Goal: Transaction & Acquisition: Obtain resource

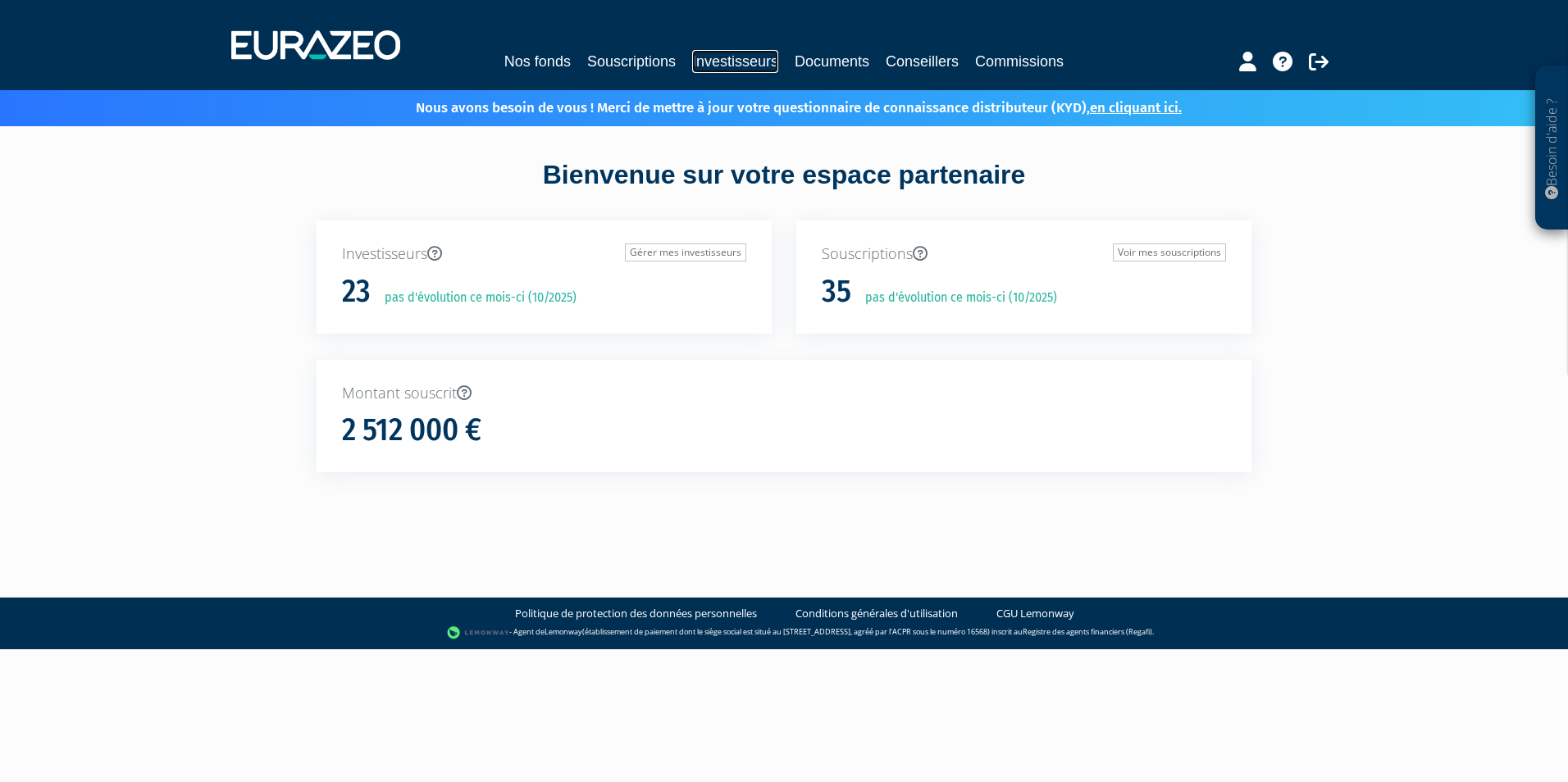
click at [722, 71] on link "Investisseurs" at bounding box center [734, 61] width 86 height 23
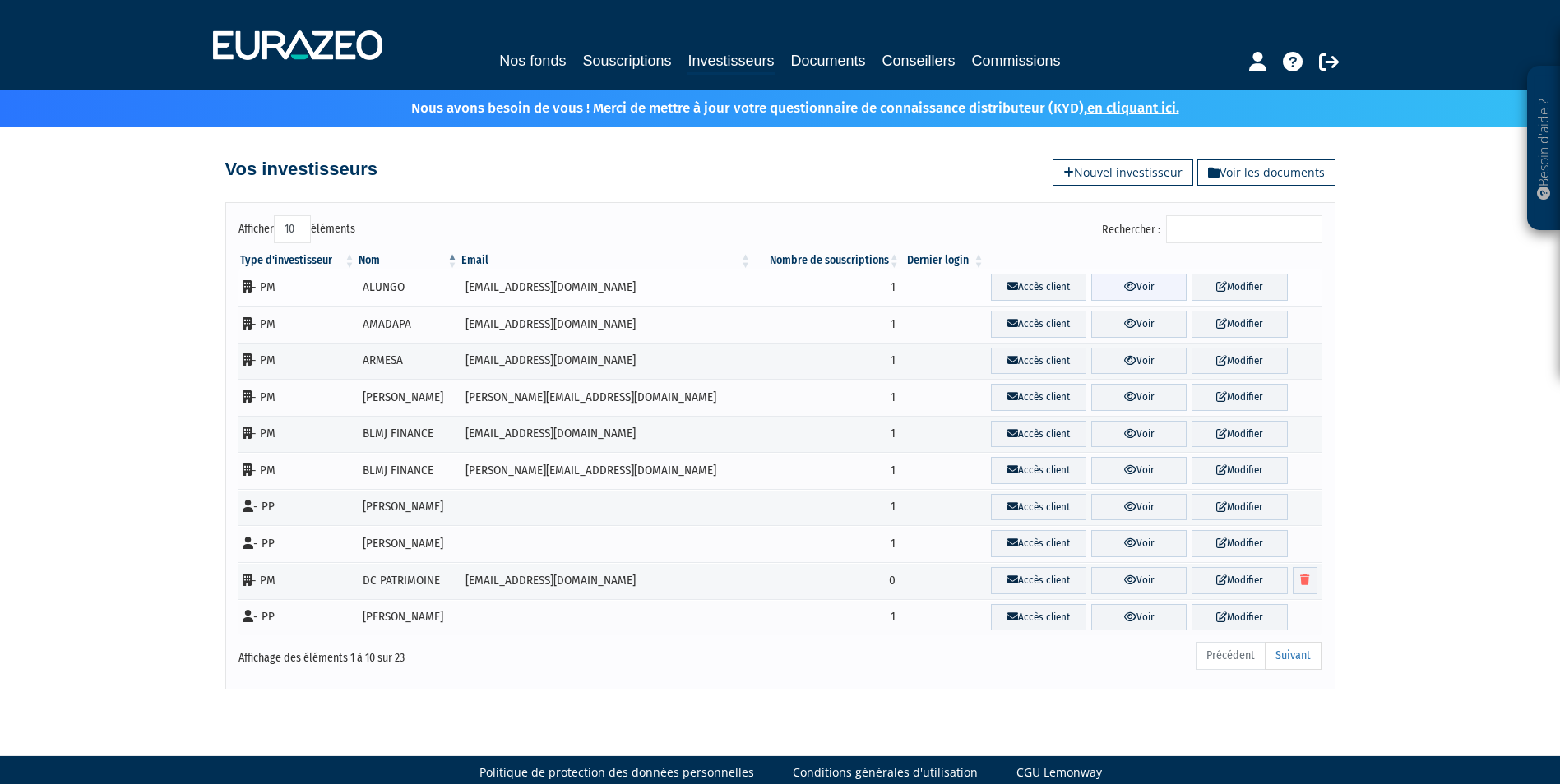
click at [1150, 285] on link "Voir" at bounding box center [1139, 287] width 95 height 27
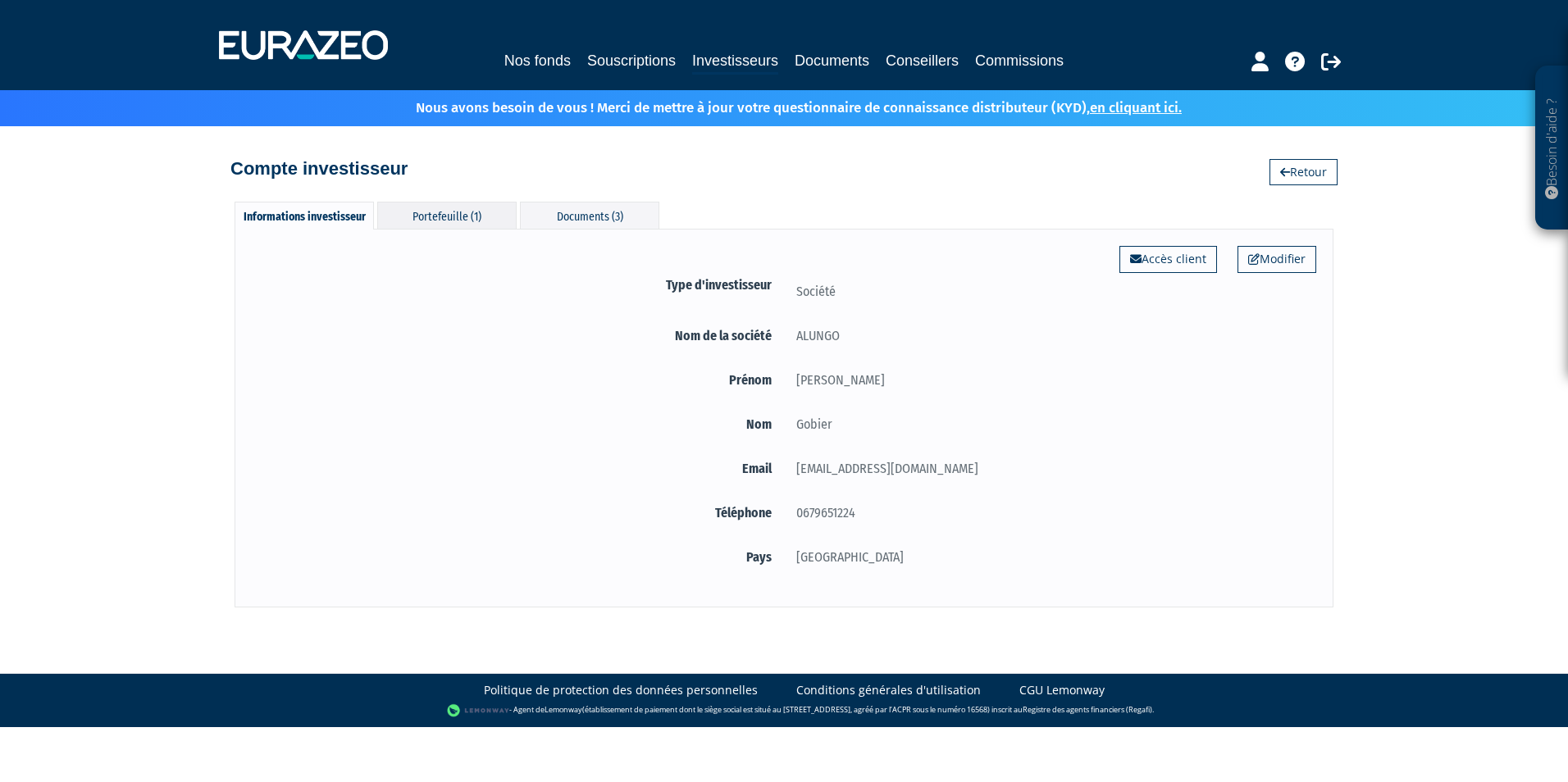
click at [475, 216] on div "Portefeuille (1)" at bounding box center [447, 215] width 139 height 27
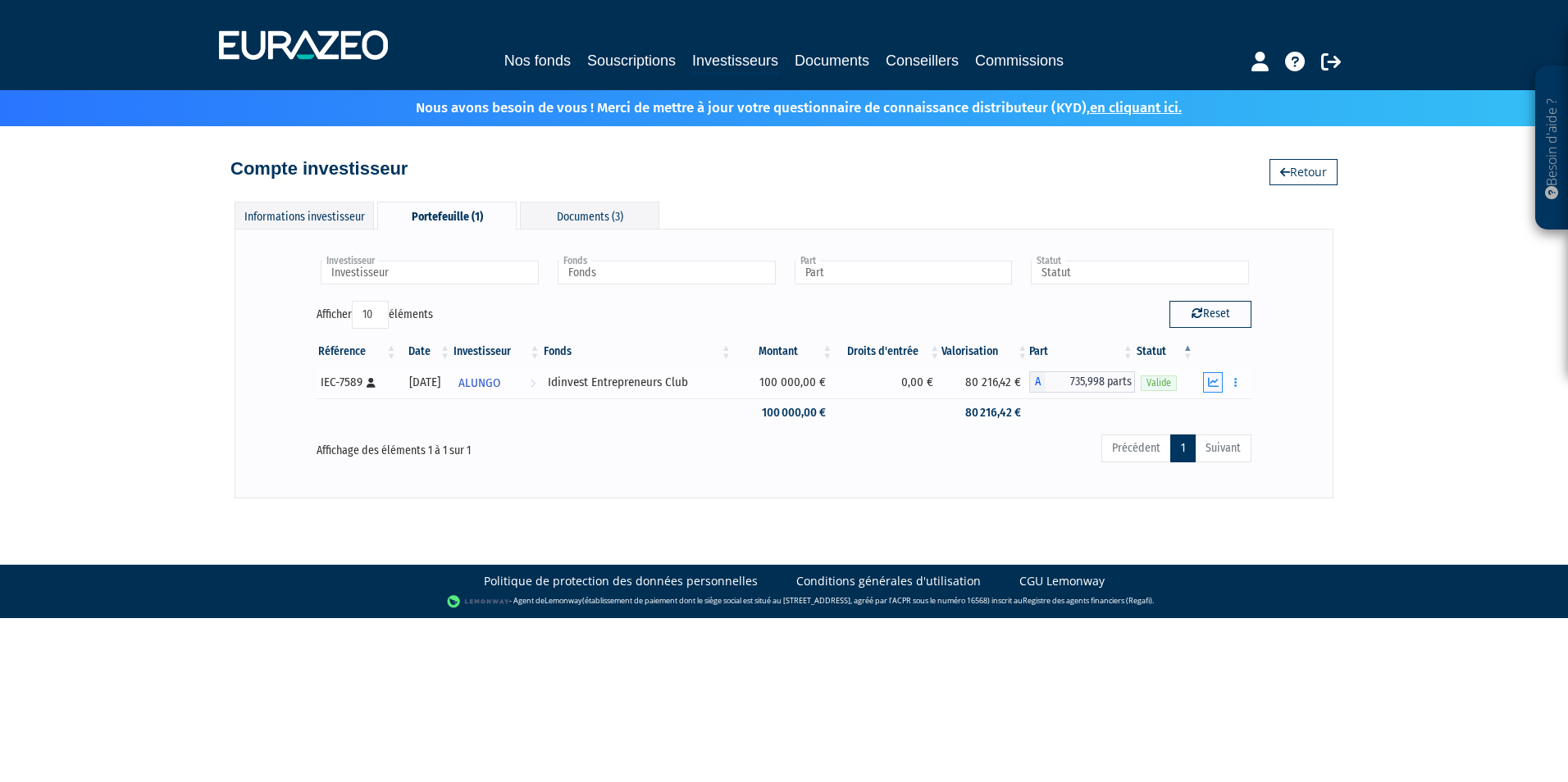
click at [1208, 383] on button "button" at bounding box center [1212, 382] width 19 height 20
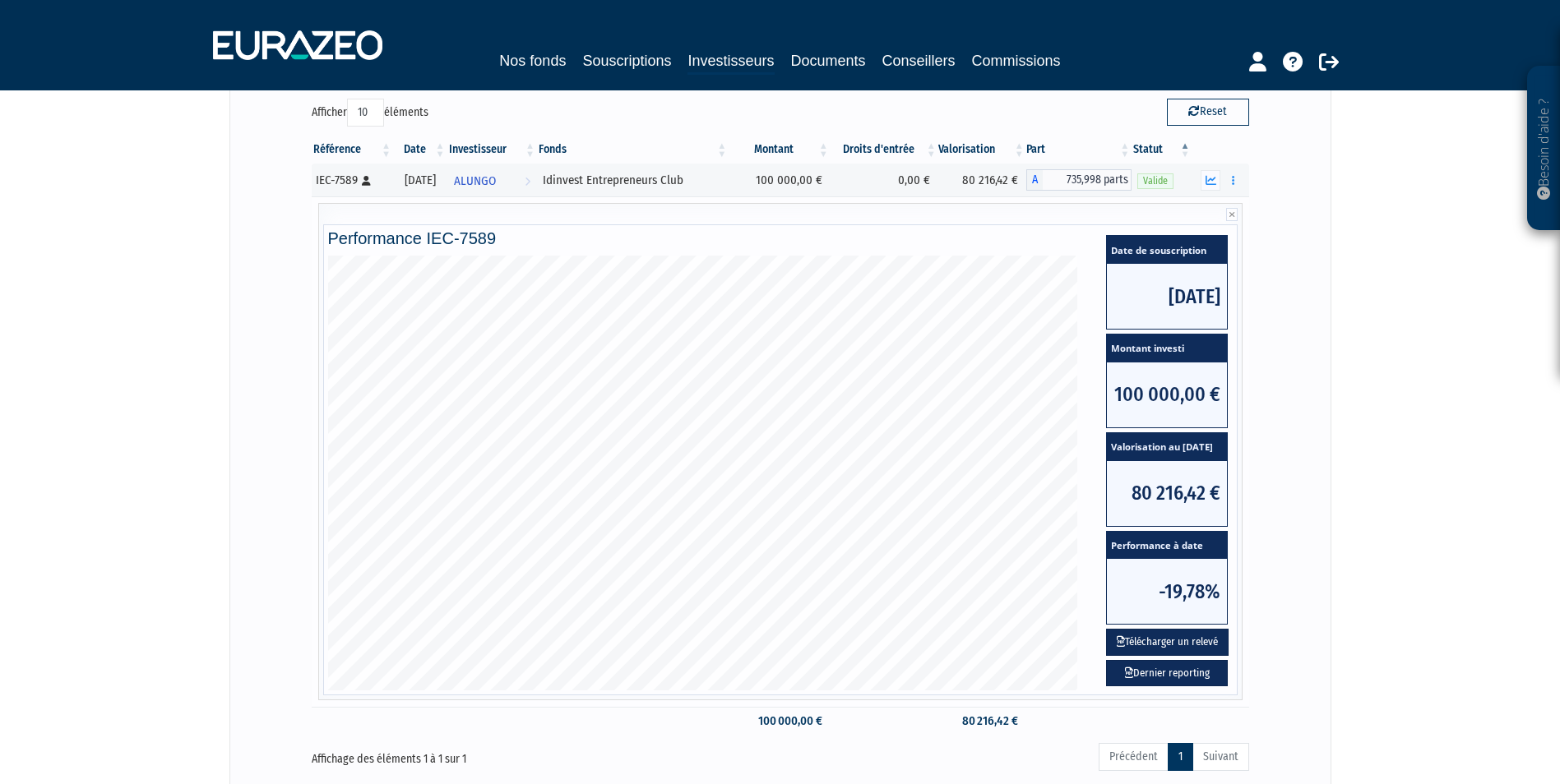
scroll to position [346, 0]
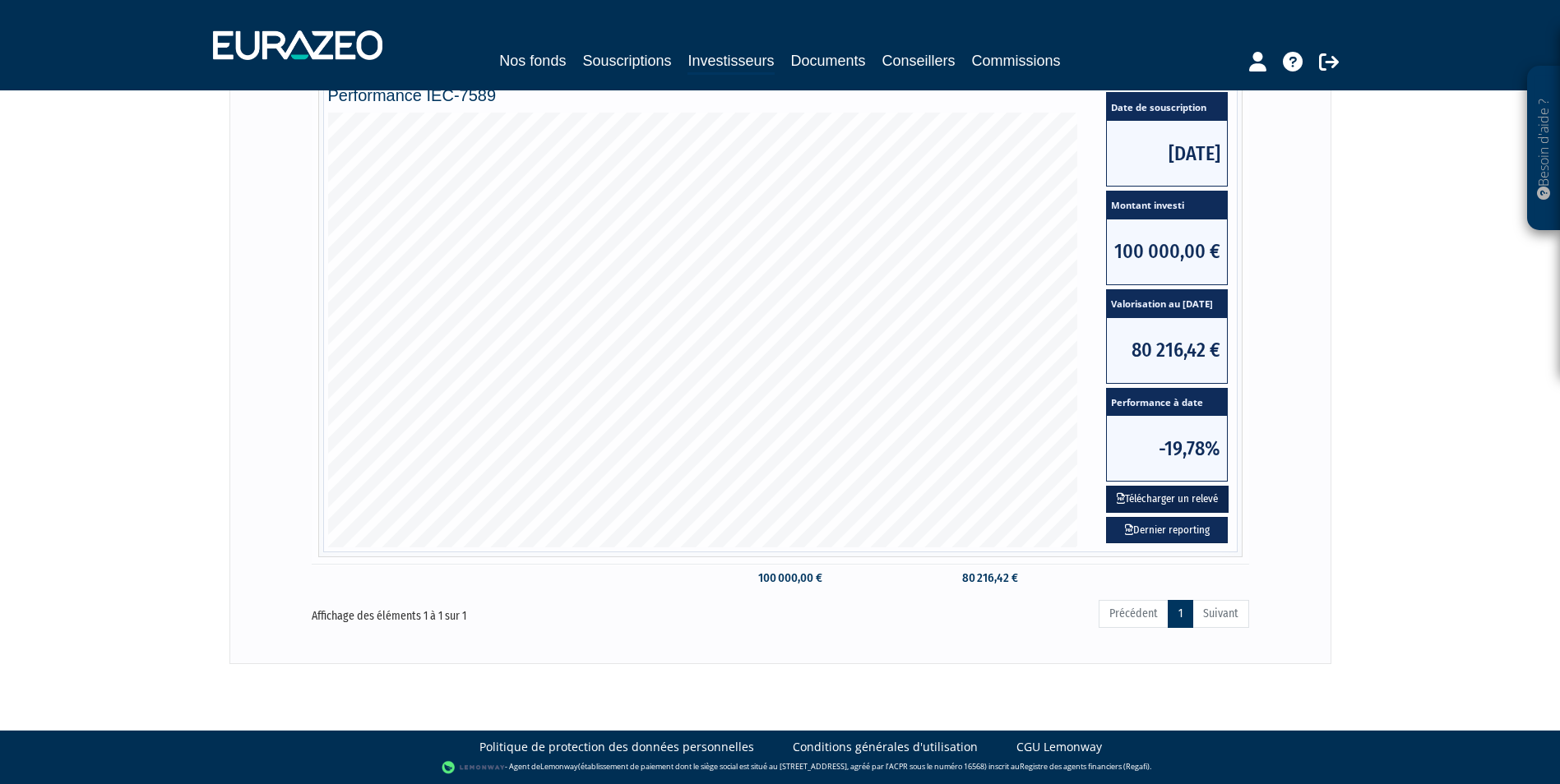
click at [1179, 499] on button "Télécharger un relevé" at bounding box center [1167, 499] width 123 height 27
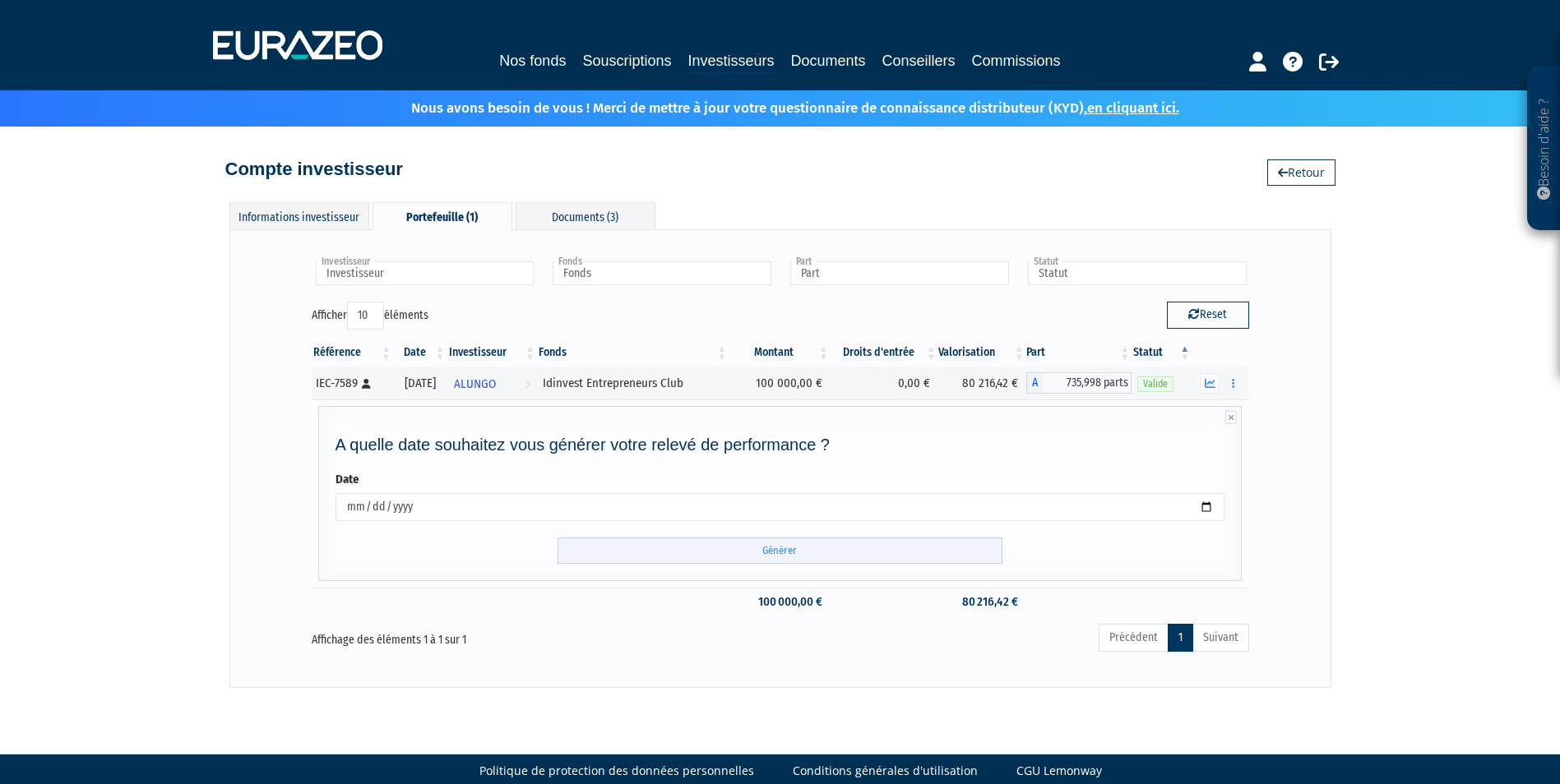
click at [792, 543] on input "Générer" at bounding box center [780, 550] width 445 height 27
click at [779, 549] on input "Générer" at bounding box center [780, 550] width 445 height 27
click at [1215, 381] on icon "button" at bounding box center [1210, 384] width 11 height 11
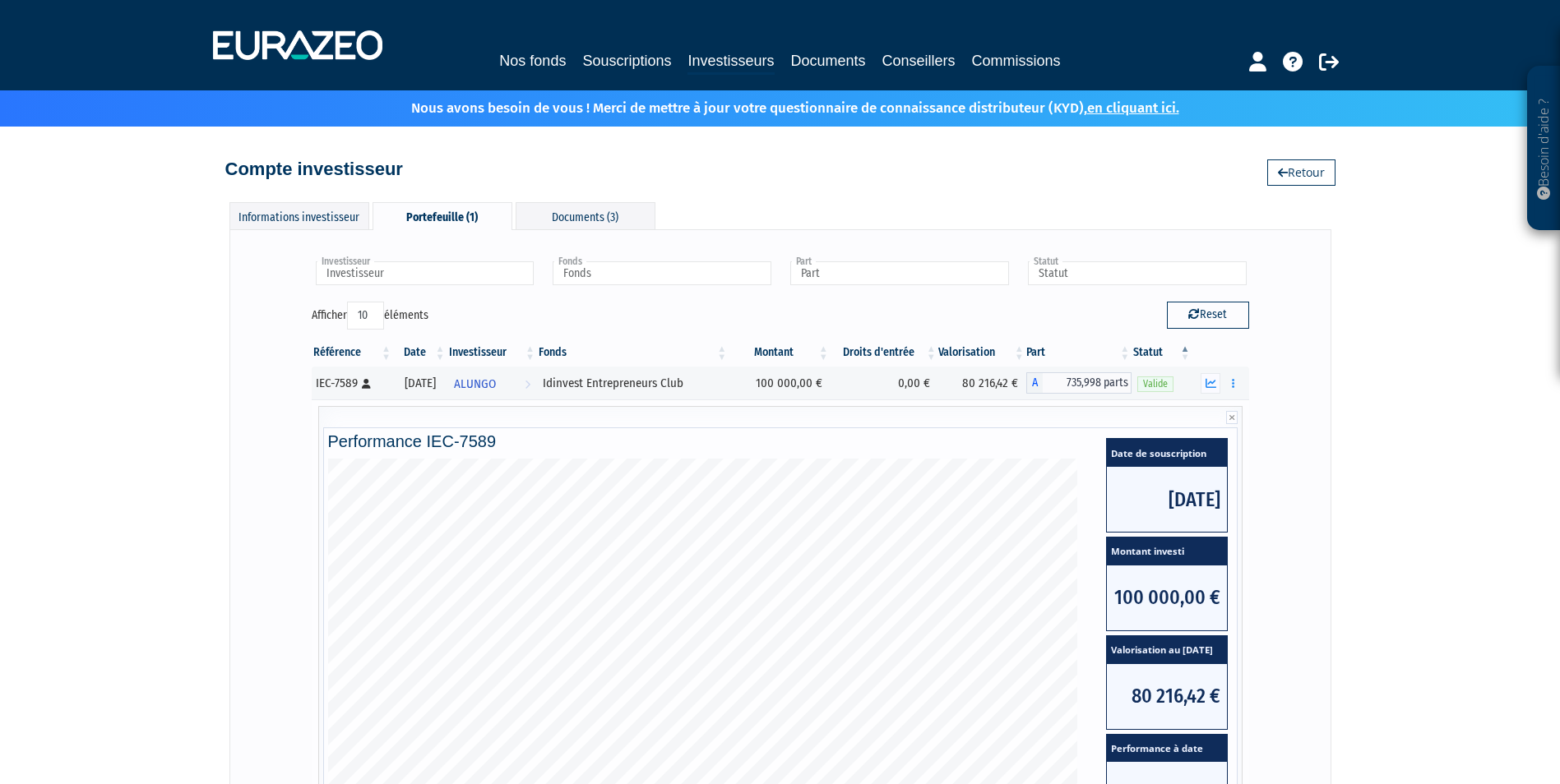
scroll to position [346, 0]
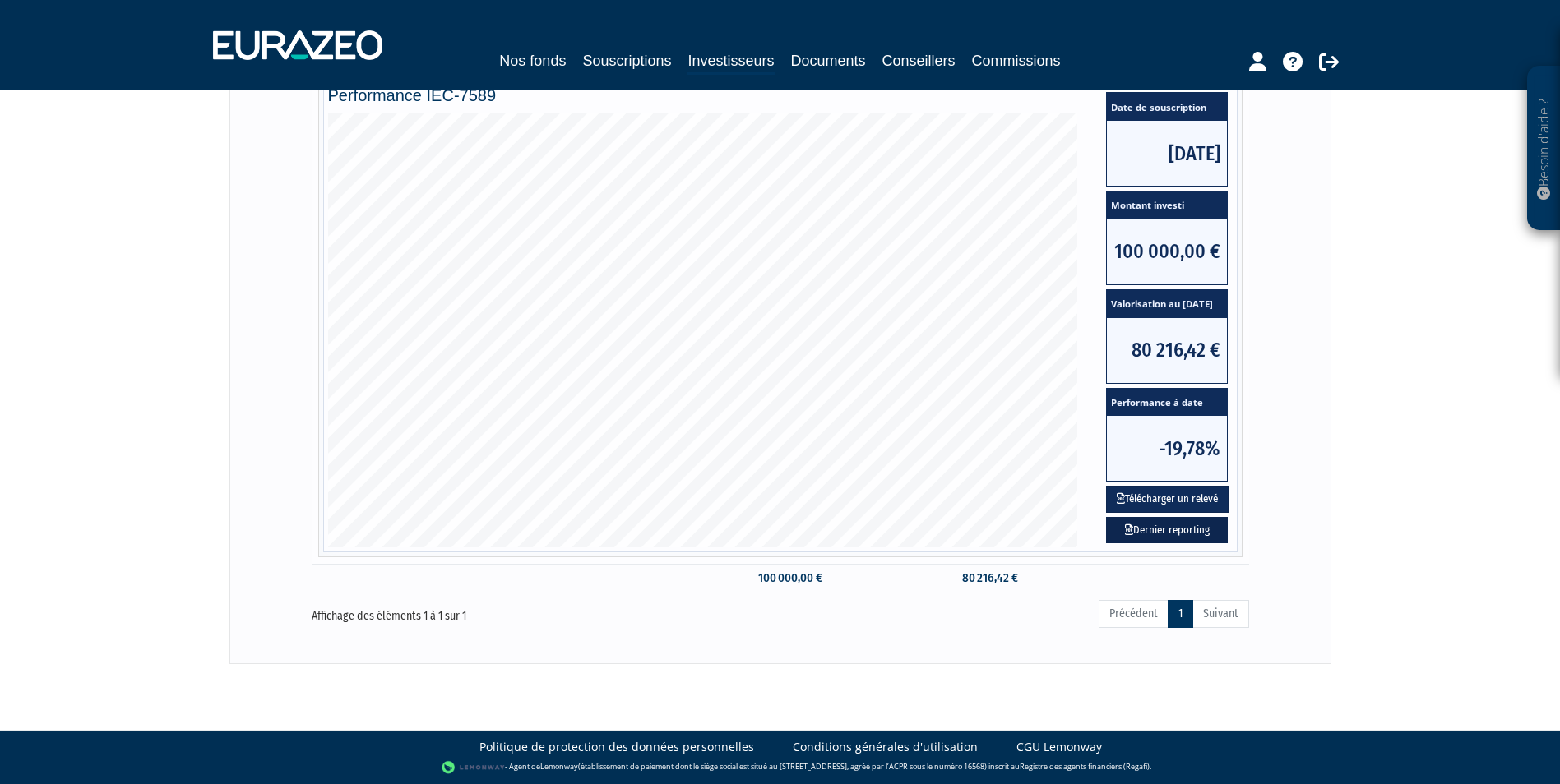
click at [1187, 527] on link "Dernier reporting" at bounding box center [1167, 530] width 122 height 27
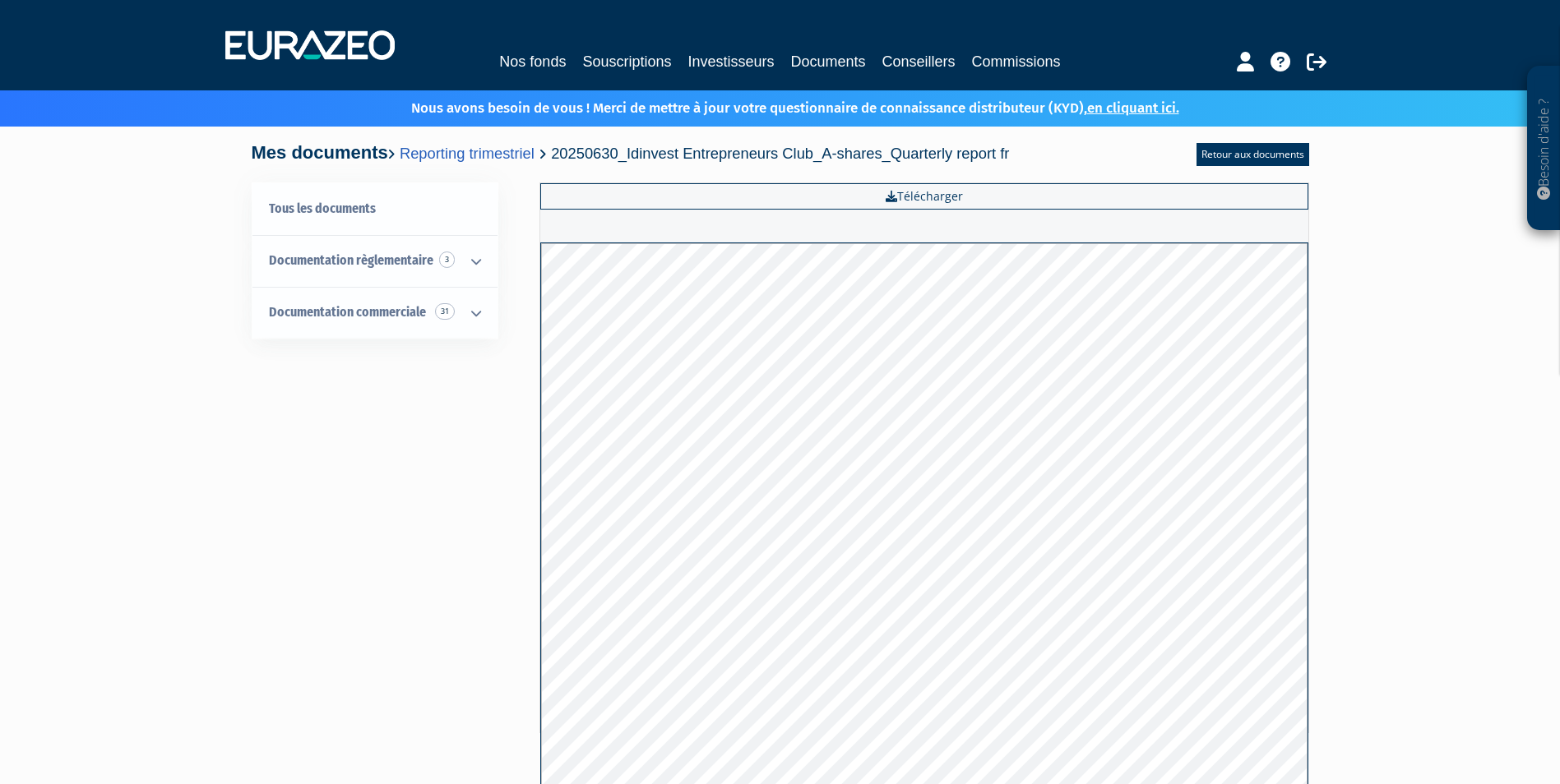
click at [1358, 412] on div "Besoin d'aide ? × J'ai besoin d'aide Si vous avez une question à propos du fonc…" at bounding box center [780, 419] width 1560 height 838
